Goal: Task Accomplishment & Management: Manage account settings

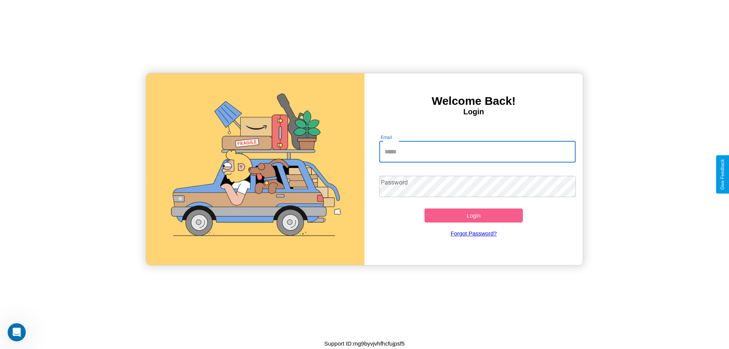
click at [477, 151] on input "Email" at bounding box center [477, 151] width 197 height 21
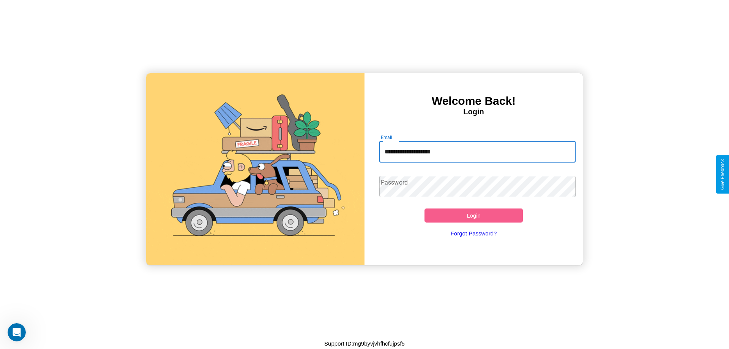
type input "**********"
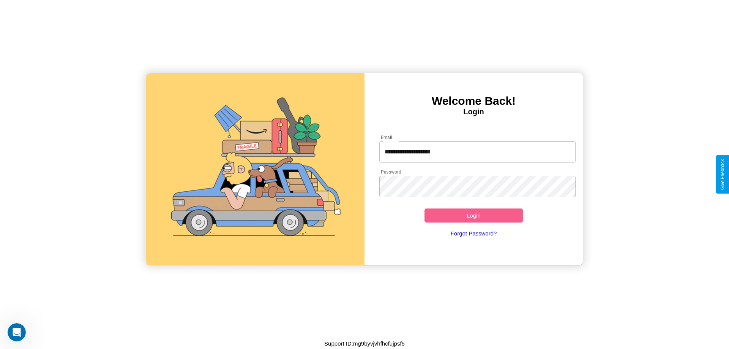
click at [473, 215] on button "Login" at bounding box center [473, 215] width 98 height 14
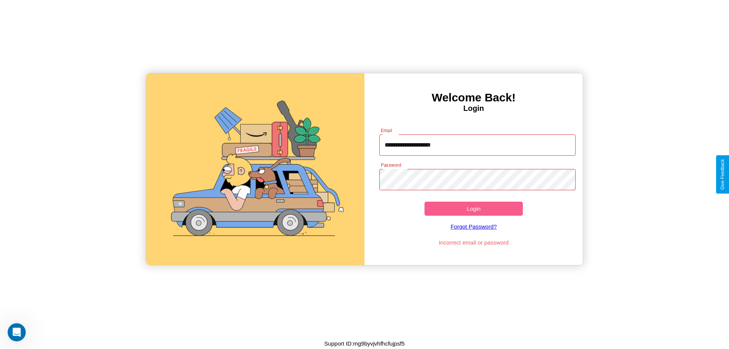
click at [473, 208] on button "Login" at bounding box center [473, 209] width 98 height 14
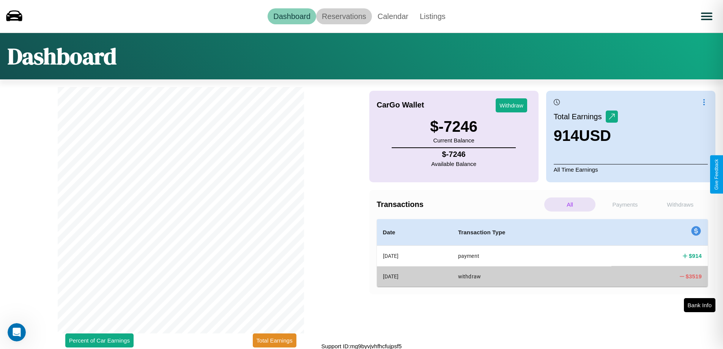
click at [344, 16] on link "Reservations" at bounding box center [344, 16] width 56 height 16
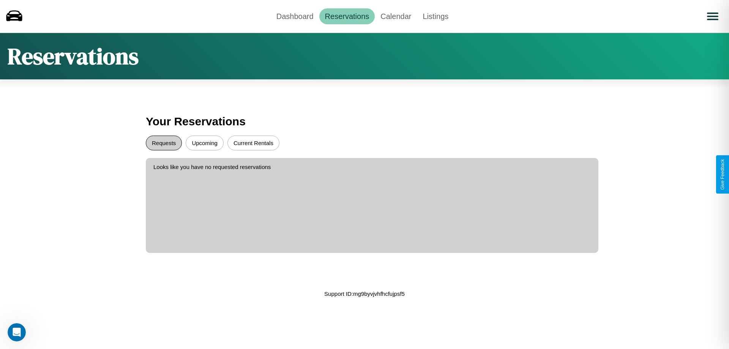
click at [164, 143] on button "Requests" at bounding box center [164, 142] width 36 height 15
click at [253, 143] on button "Current Rentals" at bounding box center [253, 142] width 52 height 15
click at [395, 16] on link "Calendar" at bounding box center [396, 16] width 42 height 16
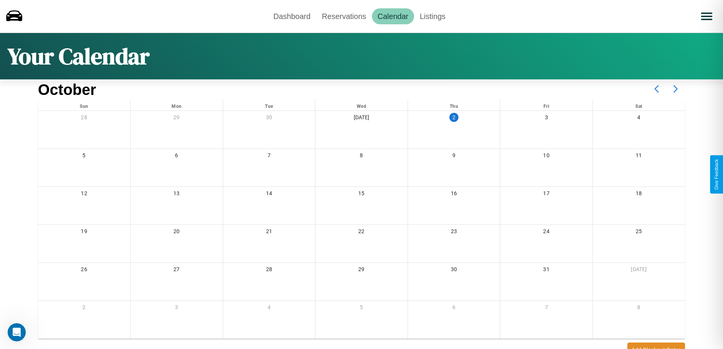
click at [675, 89] on icon at bounding box center [675, 88] width 19 height 19
